Goal: Information Seeking & Learning: Get advice/opinions

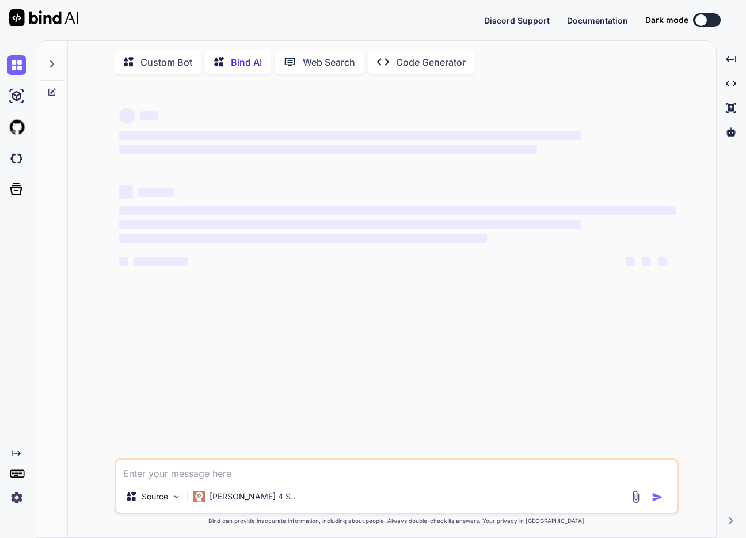
click at [468, 474] on textarea at bounding box center [396, 470] width 561 height 21
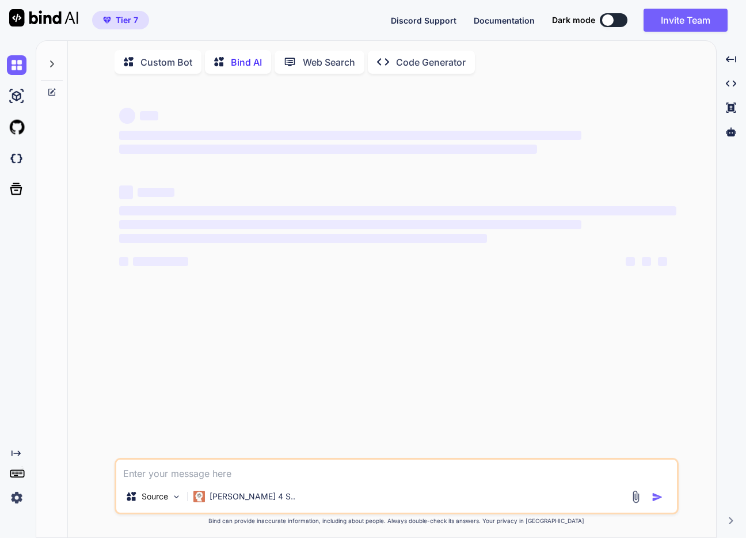
scroll to position [5, 0]
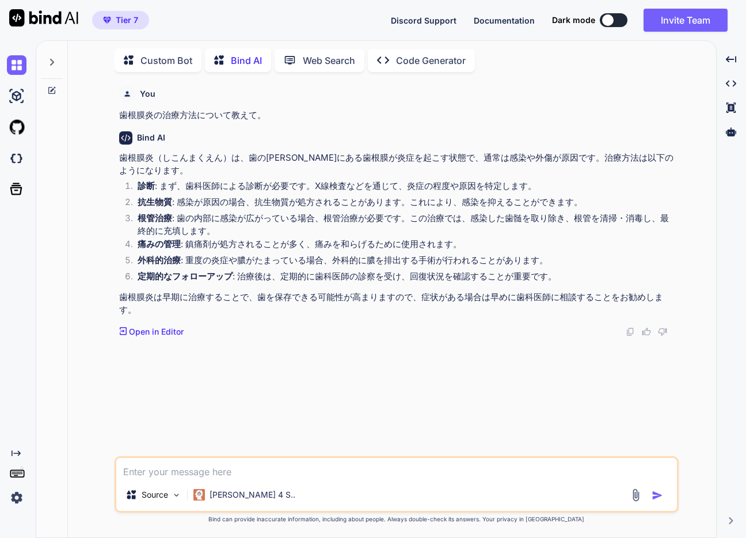
type textarea "x"
type textarea "歯根膜炎の治療方法について教えて。"
type textarea "x"
type textarea "歯根膜炎の治療方法について教えて。"
click at [660, 496] on img "button" at bounding box center [658, 496] width 12 height 12
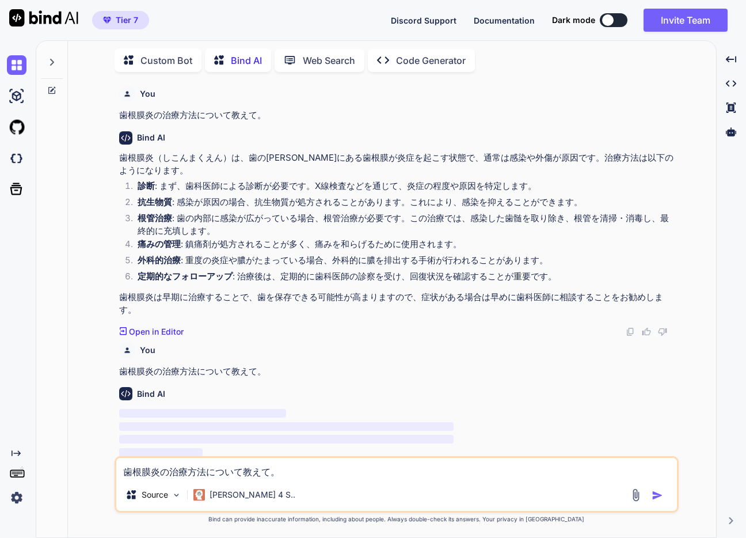
scroll to position [3, 0]
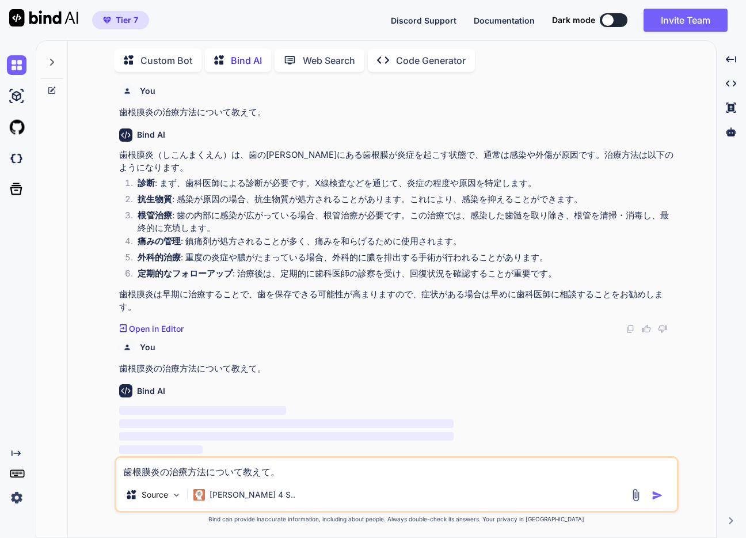
type textarea "x"
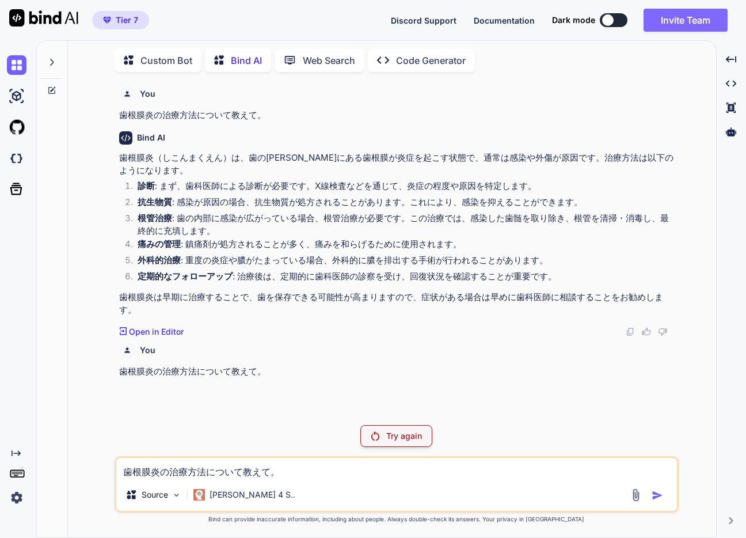
click at [691, 27] on button "Invite Team" at bounding box center [686, 20] width 84 height 23
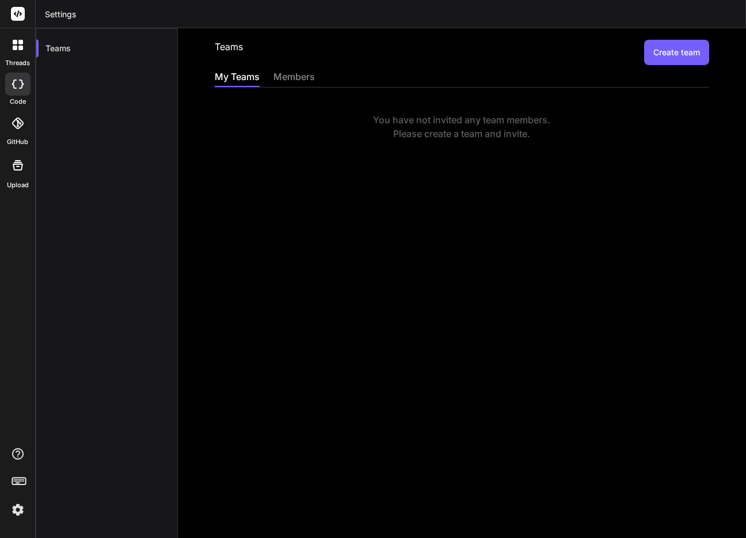
click at [16, 12] on icon at bounding box center [18, 13] width 9 height 7
click at [22, 510] on img at bounding box center [18, 510] width 20 height 20
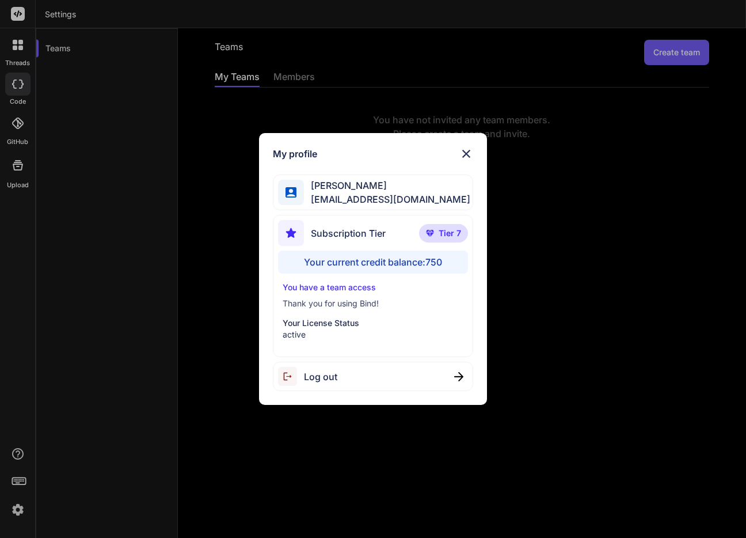
click at [365, 287] on p "You have a team access" at bounding box center [373, 288] width 181 height 12
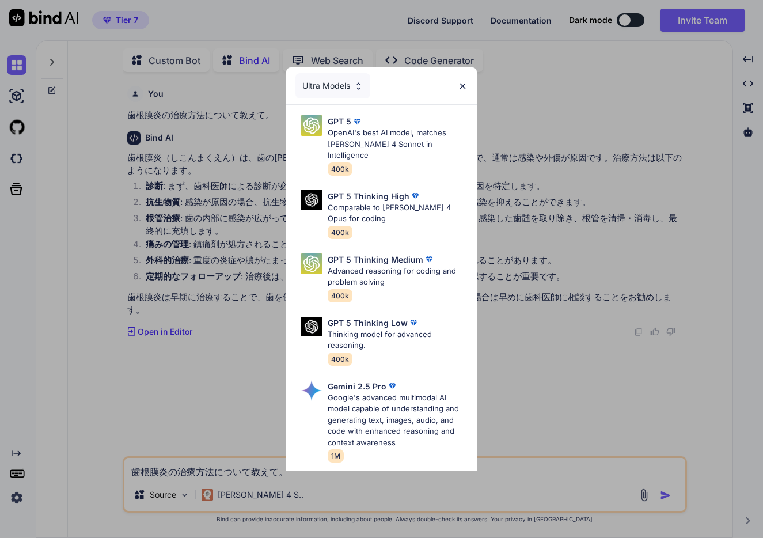
click at [351, 89] on div "Ultra Models" at bounding box center [332, 85] width 75 height 25
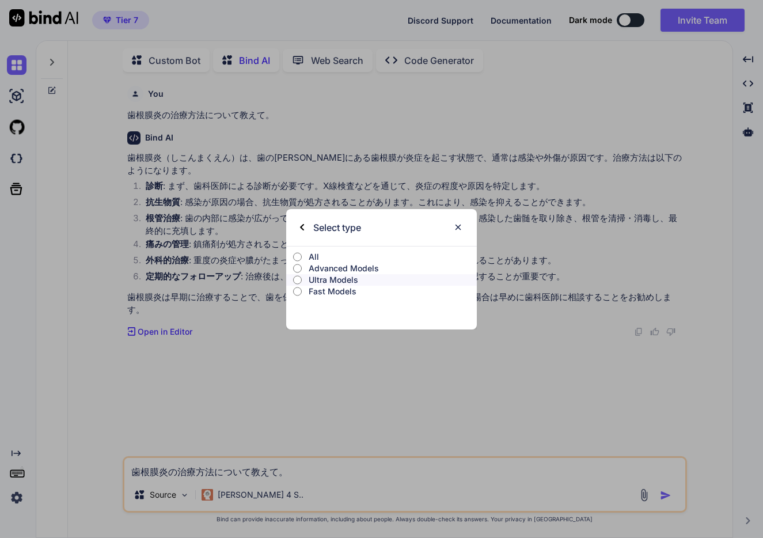
click at [349, 291] on p "Fast Models" at bounding box center [393, 292] width 169 height 12
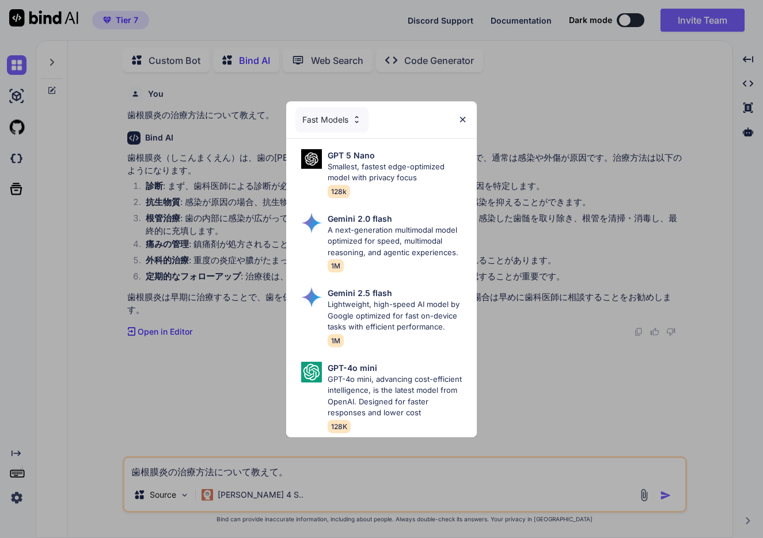
click at [342, 116] on div "Fast Models" at bounding box center [331, 119] width 73 height 25
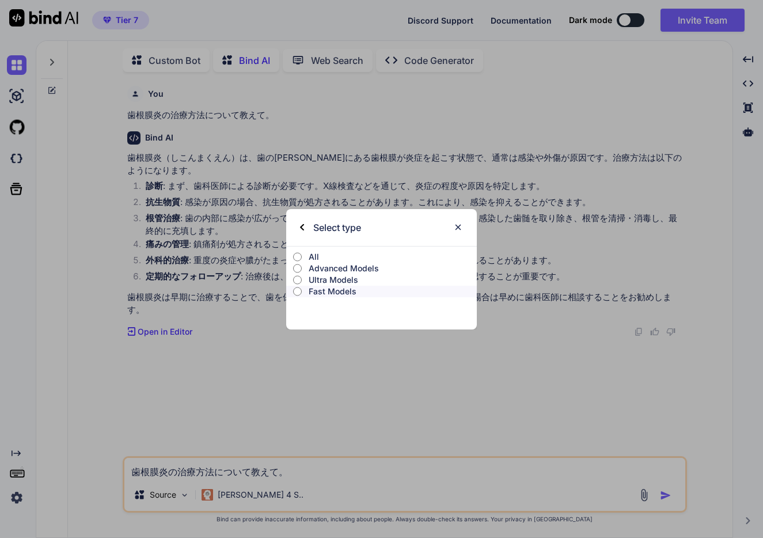
click at [300, 256] on input "All" at bounding box center [297, 256] width 9 height 9
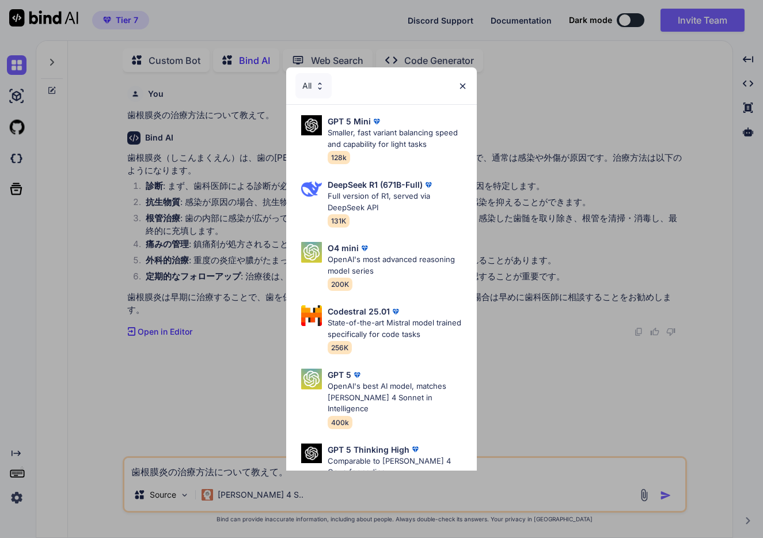
click at [510, 350] on div "All GPT 5 Mini Smaller, fast variant balancing speed and capability for light t…" at bounding box center [381, 269] width 763 height 538
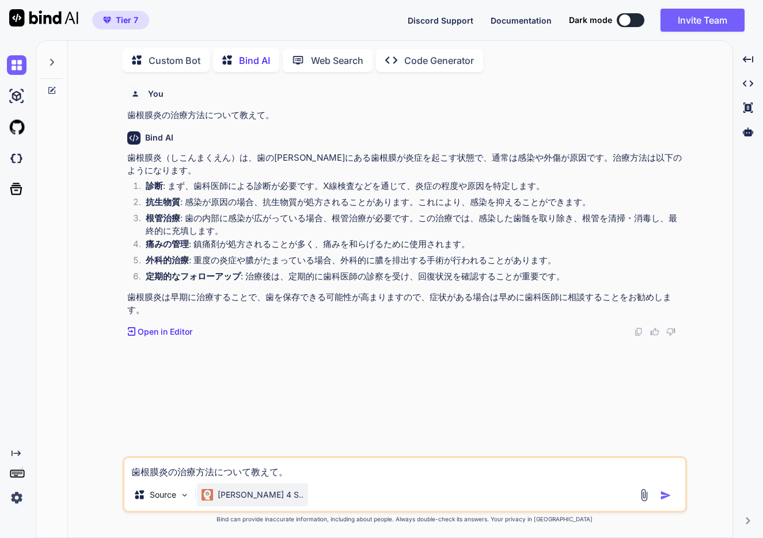
click at [245, 494] on p "[PERSON_NAME] 4 S.." at bounding box center [261, 495] width 86 height 12
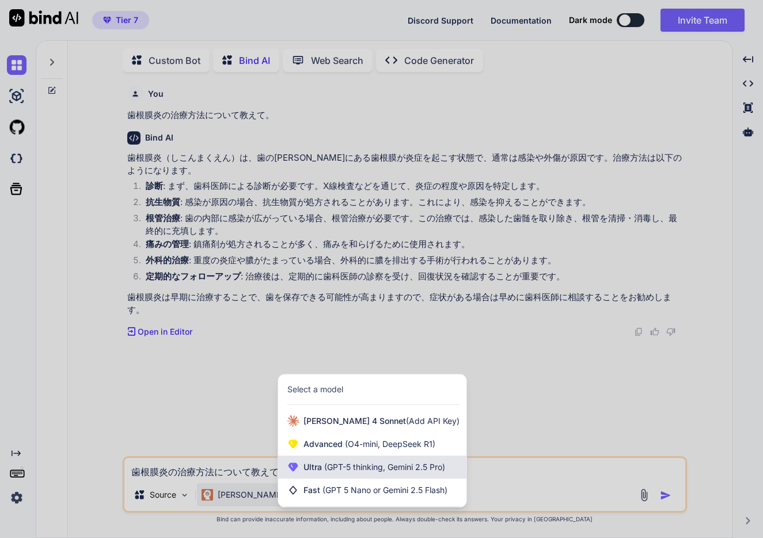
click at [394, 467] on span "(GPT-5 thinking, Gemini 2.5 Pro)" at bounding box center [383, 467] width 123 height 10
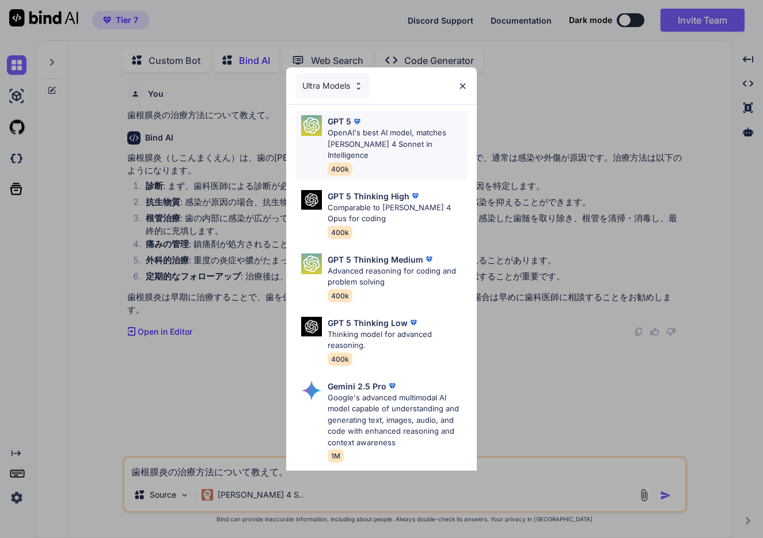
click at [405, 150] on div "GPT 5 OpenAI's best AI model, matches [PERSON_NAME] 4 Sonnet in Intelligence 40…" at bounding box center [398, 145] width 140 height 60
type textarea "x"
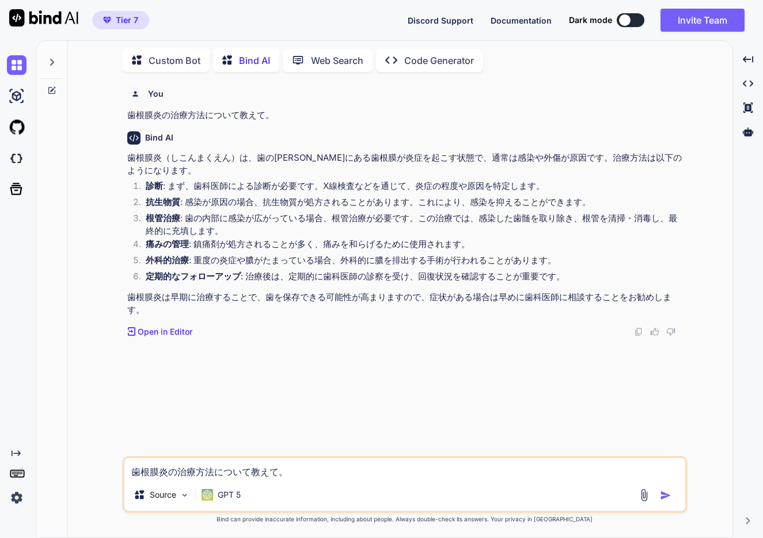
drag, startPoint x: 335, startPoint y: 473, endPoint x: 319, endPoint y: 459, distance: 20.8
click at [319, 459] on textarea "歯根膜炎の治療方法について教えて。" at bounding box center [404, 468] width 561 height 21
